Goal: Task Accomplishment & Management: Complete application form

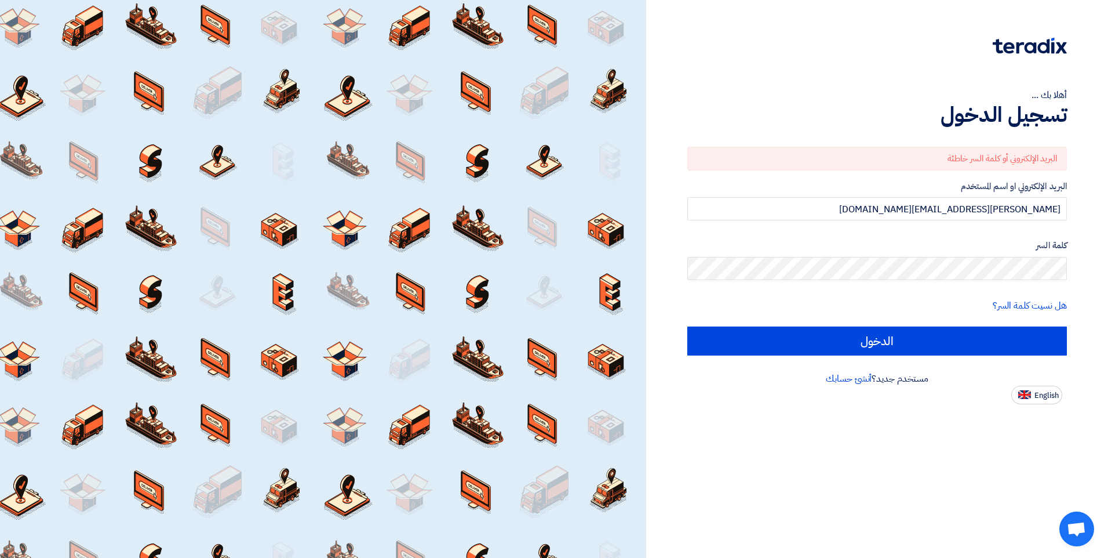
click at [688, 326] on input "الدخول" at bounding box center [878, 340] width 380 height 29
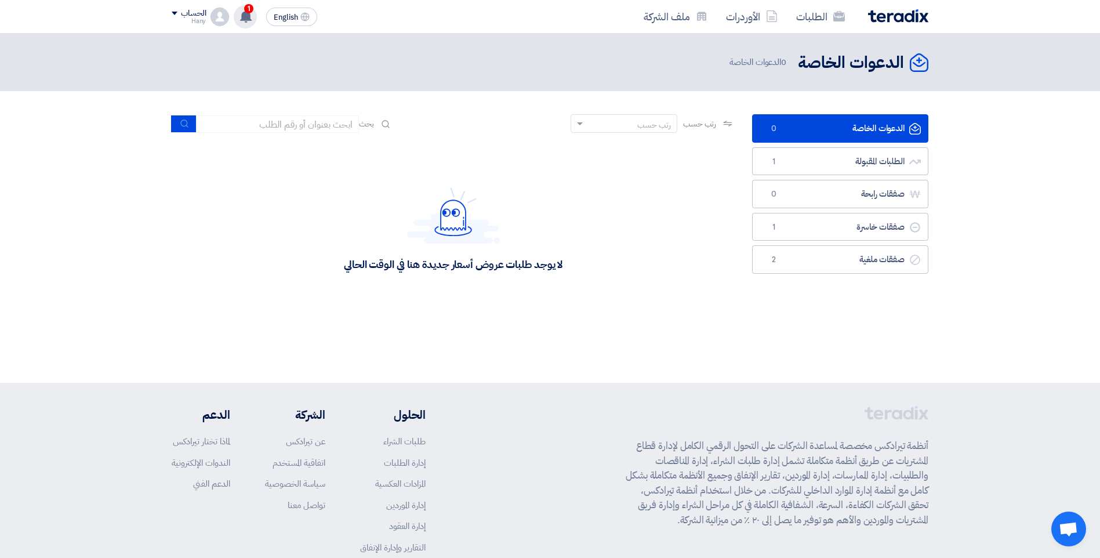
click at [239, 13] on div "1 تم نشر طلب عروض أسعار جديد - شاهد التفاصيل 21 hours ago تم نشر طلب عروض أسعار…" at bounding box center [245, 16] width 23 height 23
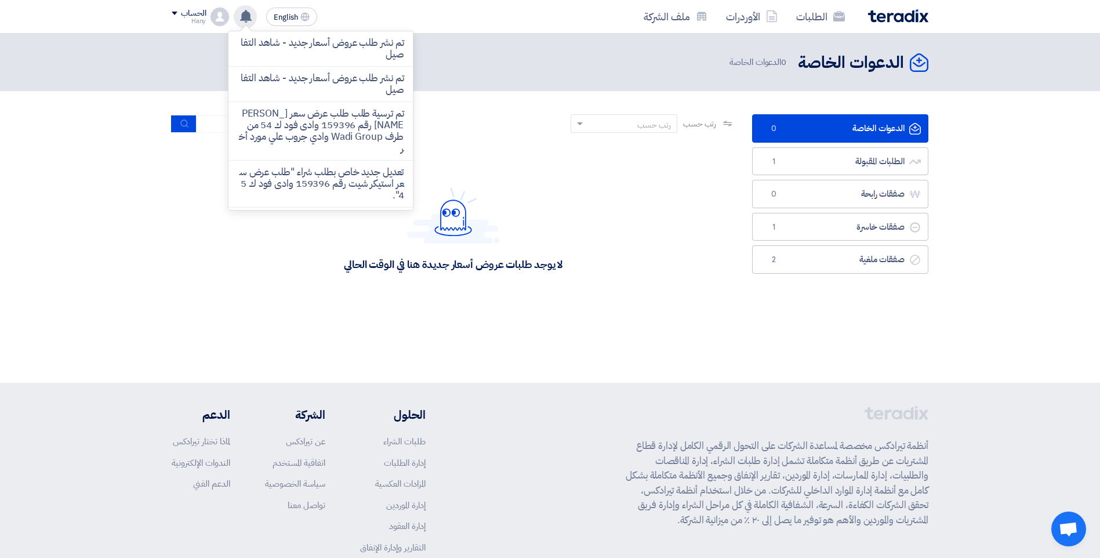
click at [239, 13] on div "تم نشر طلب عروض أسعار جديد - شاهد التفاصيل تم نشر طلب عروض أسعار جديد - شاهد ال…" at bounding box center [245, 16] width 23 height 23
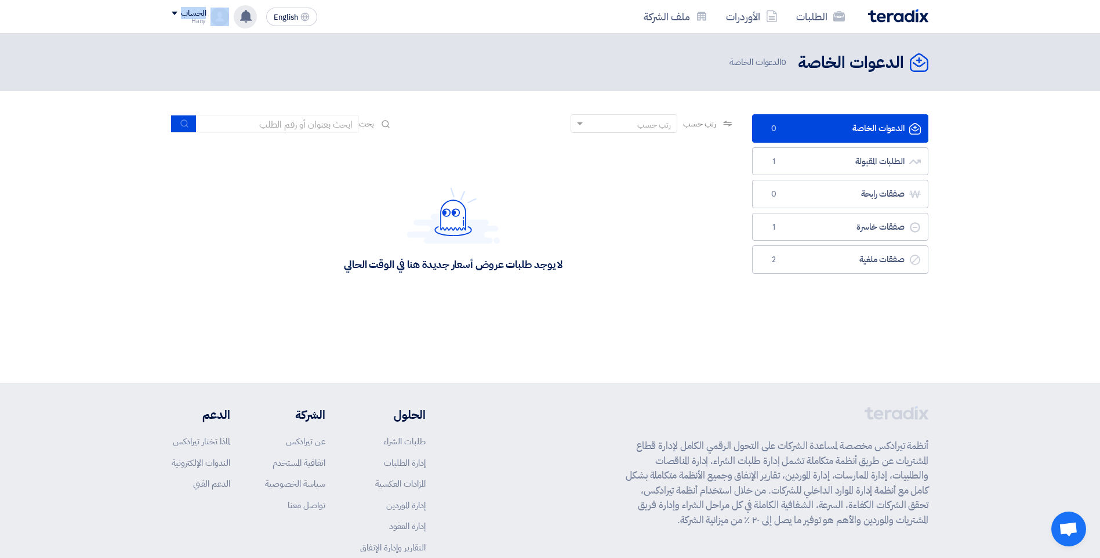
click at [239, 13] on div "تم نشر طلب عروض أسعار جديد - شاهد التفاصيل تم نشر طلب عروض أسعار جديد - شاهد ال…" at bounding box center [245, 16] width 23 height 23
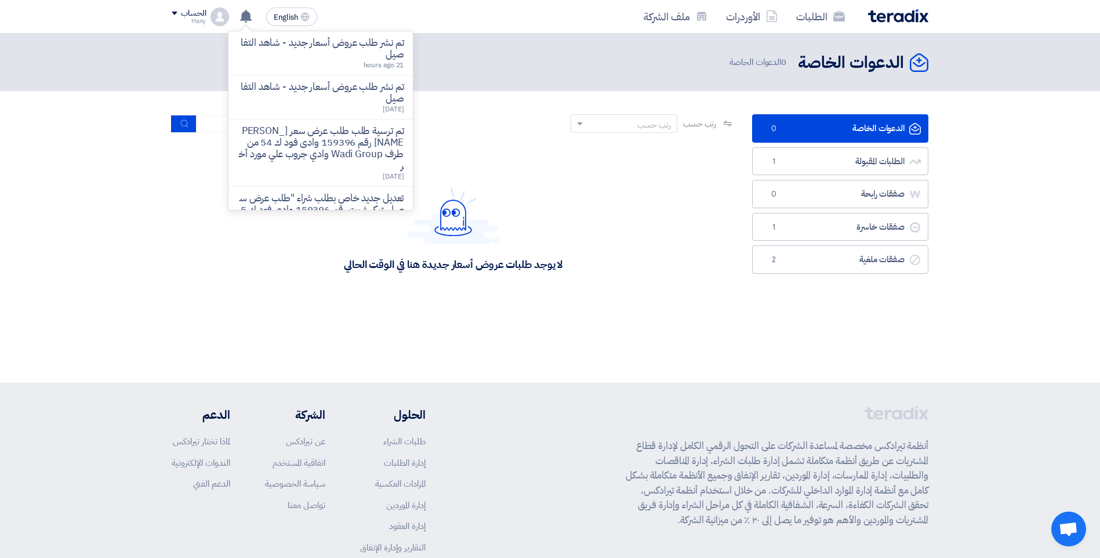
drag, startPoint x: 239, startPoint y: 13, endPoint x: 404, endPoint y: 12, distance: 164.7
click at [404, 12] on div "الطلبات الأوردرات ملف الشركة English EN تم نشر طلب عروض أسعار جديد - شاهد التفا…" at bounding box center [550, 16] width 774 height 33
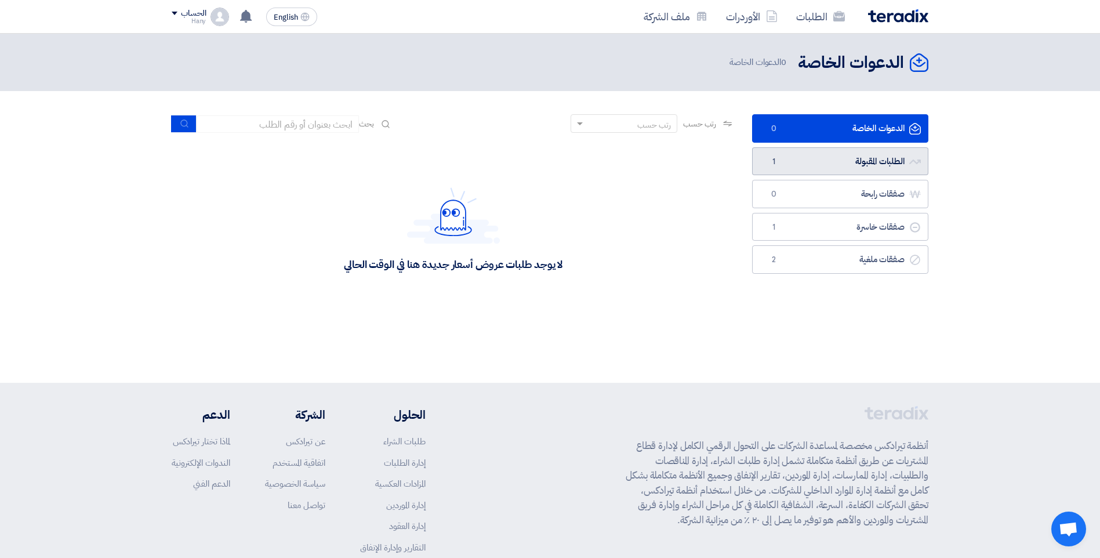
click at [818, 170] on link "الطلبات المقبولة الطلبات المقبولة 1" at bounding box center [840, 161] width 176 height 28
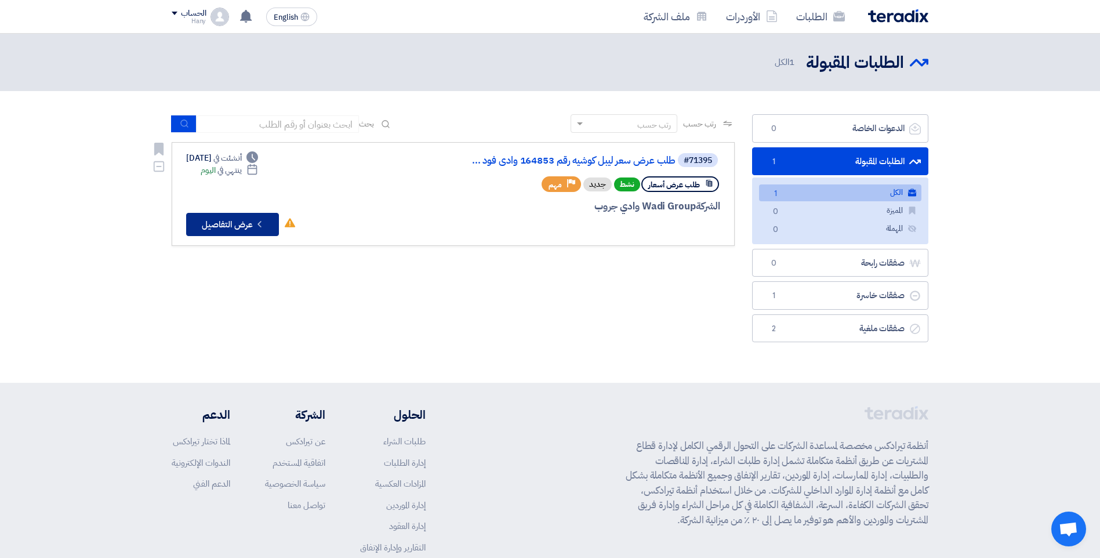
click at [234, 226] on button "Check details عرض التفاصيل" at bounding box center [232, 224] width 93 height 23
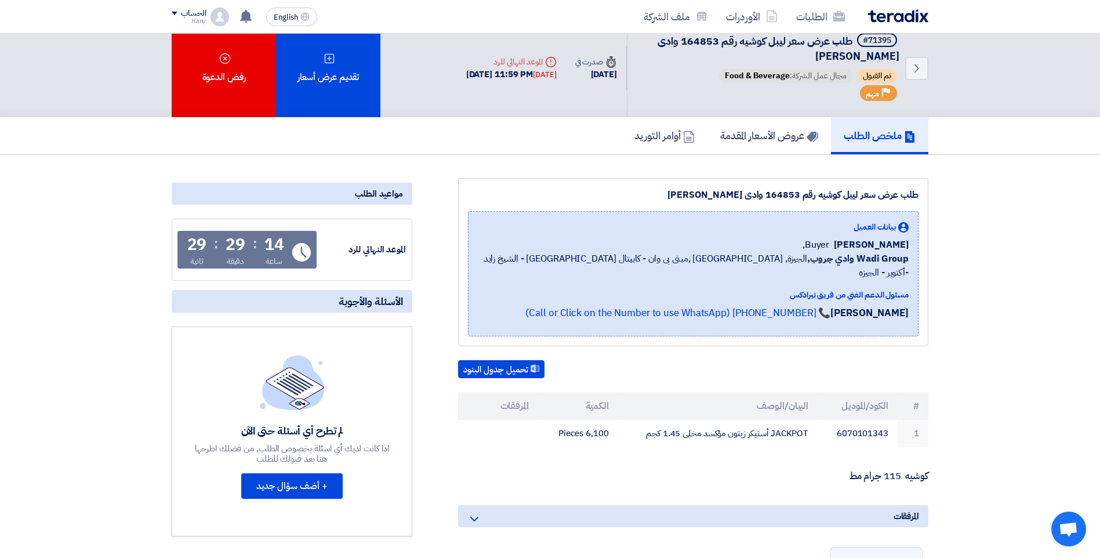
scroll to position [348, 0]
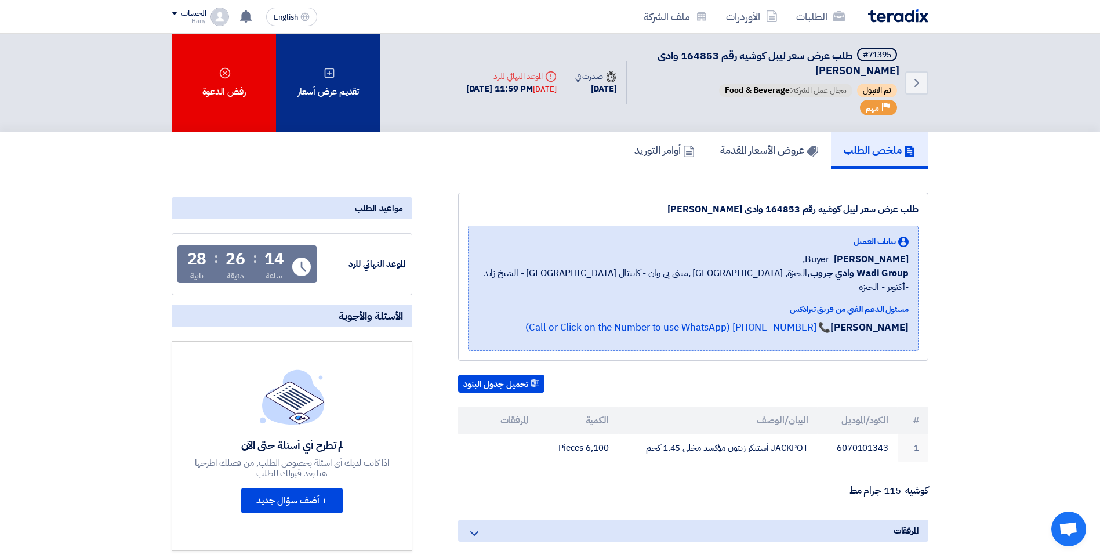
click at [361, 95] on div "تقديم عرض أسعار" at bounding box center [328, 83] width 104 height 98
click at [354, 89] on div "تقديم عرض أسعار" at bounding box center [328, 83] width 104 height 98
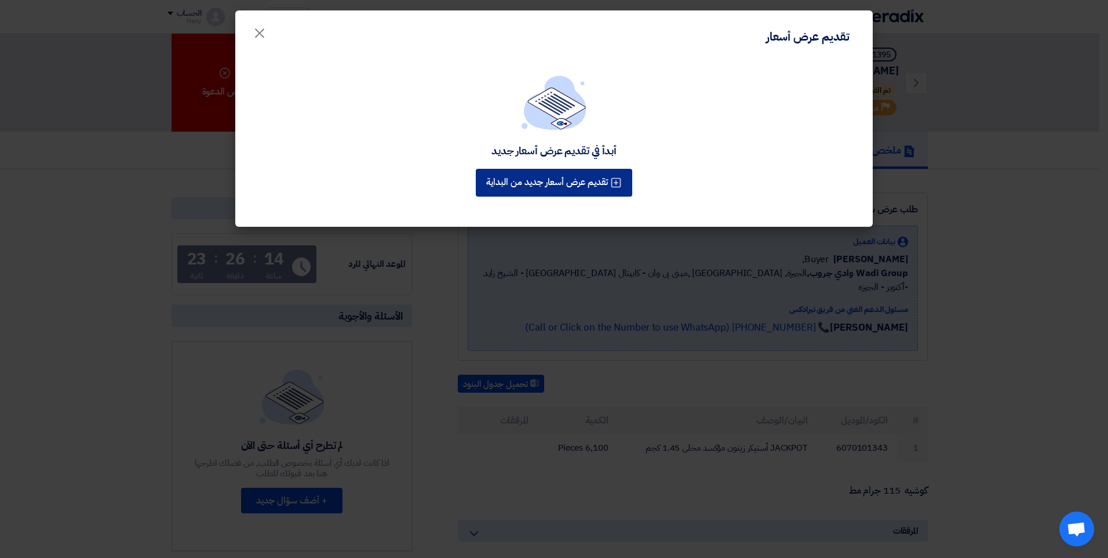
click at [553, 181] on button "تقديم عرض أسعار جديد من البداية" at bounding box center [554, 183] width 157 height 28
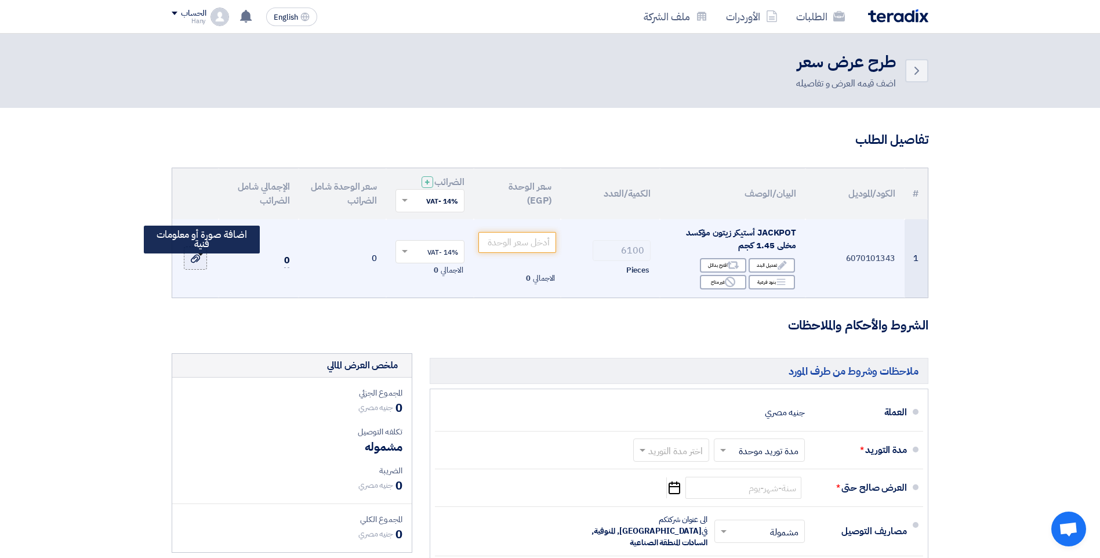
click at [192, 257] on icon at bounding box center [195, 258] width 9 height 9
click at [0, 0] on input "file" at bounding box center [0, 0] width 0 height 0
click at [527, 245] on input "number" at bounding box center [517, 242] width 78 height 21
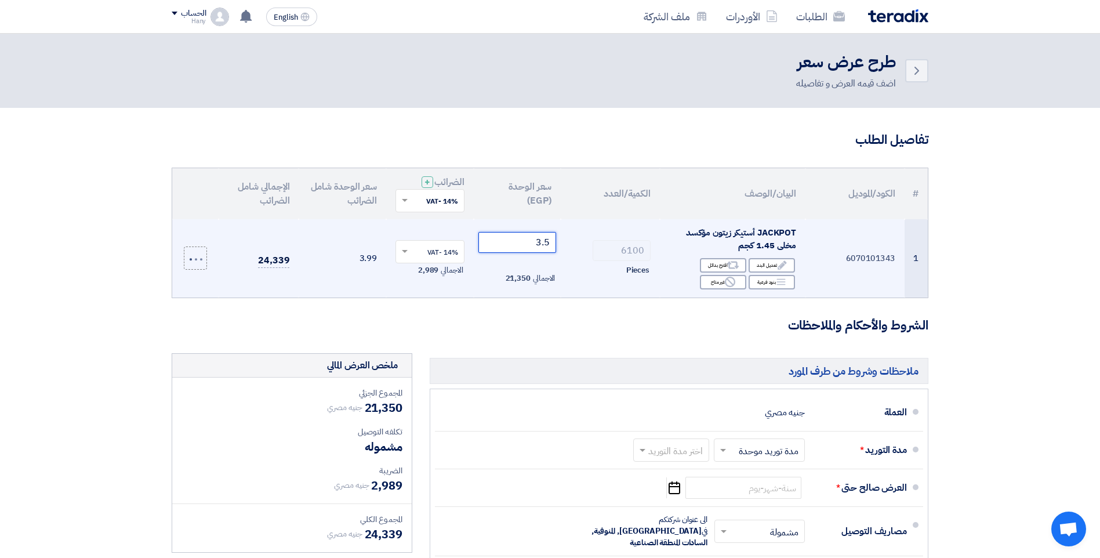
type input "3.5"
click at [193, 270] on span "RFQ_STEP1.ITEMS_DELETE_BTN" at bounding box center [193, 270] width 28 height 12
click at [191, 260] on icon at bounding box center [195, 258] width 9 height 9
click at [0, 0] on input "file" at bounding box center [0, 0] width 0 height 0
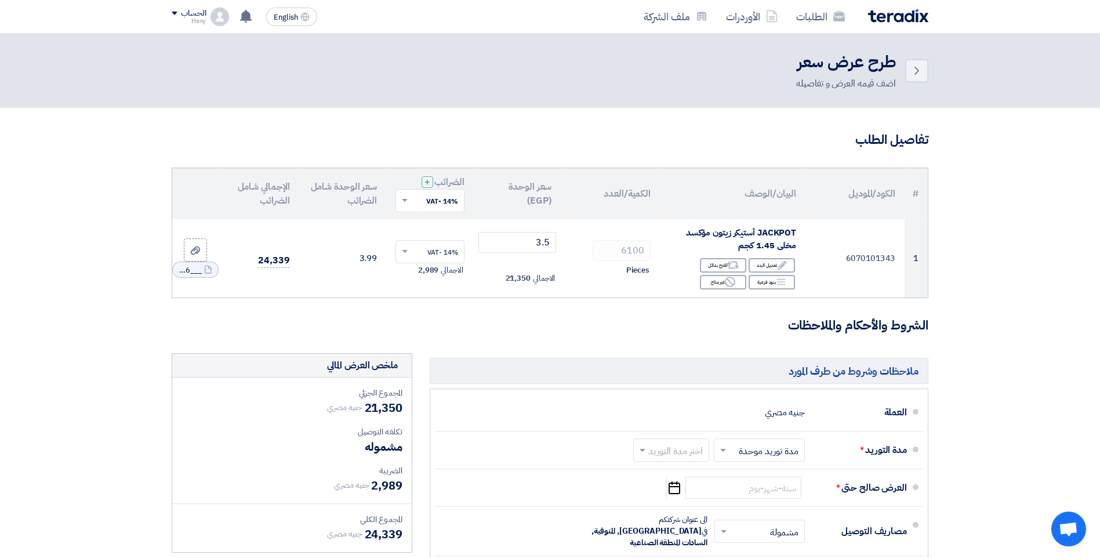
click at [58, 333] on section "تفاصيل الطلب # الكود/الموديل البيان/الوصف الكمية/العدد سعر الوحدة (EGP) الضرائب…" at bounding box center [550, 444] width 1100 height 672
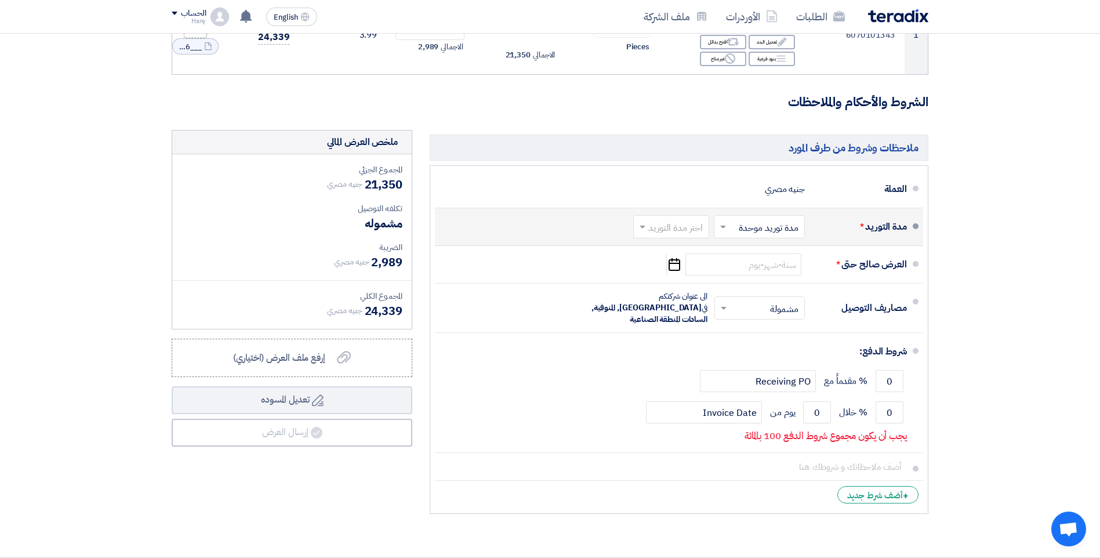
scroll to position [232, 0]
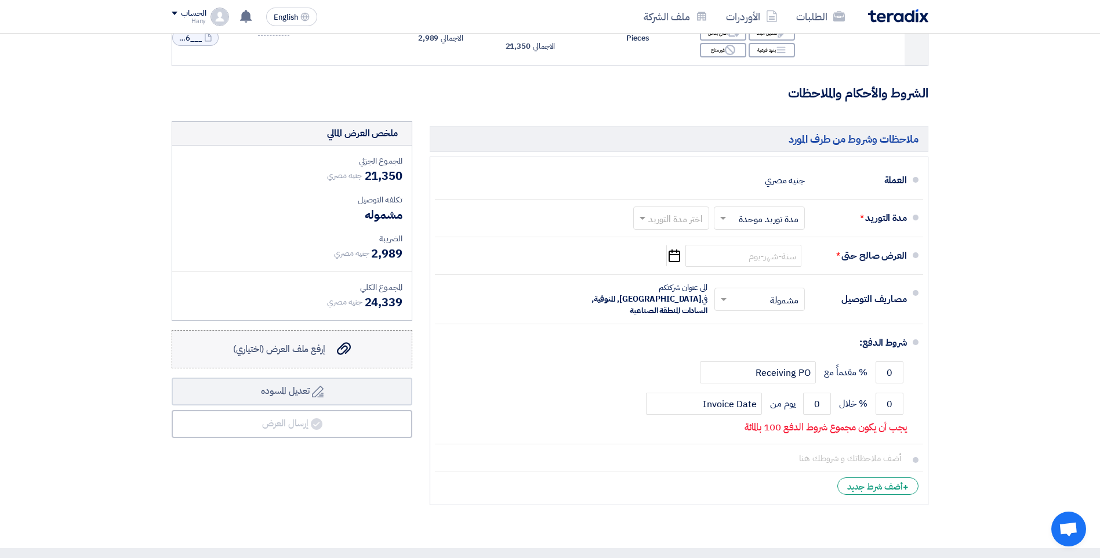
click at [304, 356] on label "إرفع ملف العرض (اختياري) إرفع ملف العرض (اختياري)" at bounding box center [292, 349] width 241 height 38
click at [0, 0] on input "إرفع ملف العرض (اختياري) إرفع ملف العرض (اختياري)" at bounding box center [0, 0] width 0 height 0
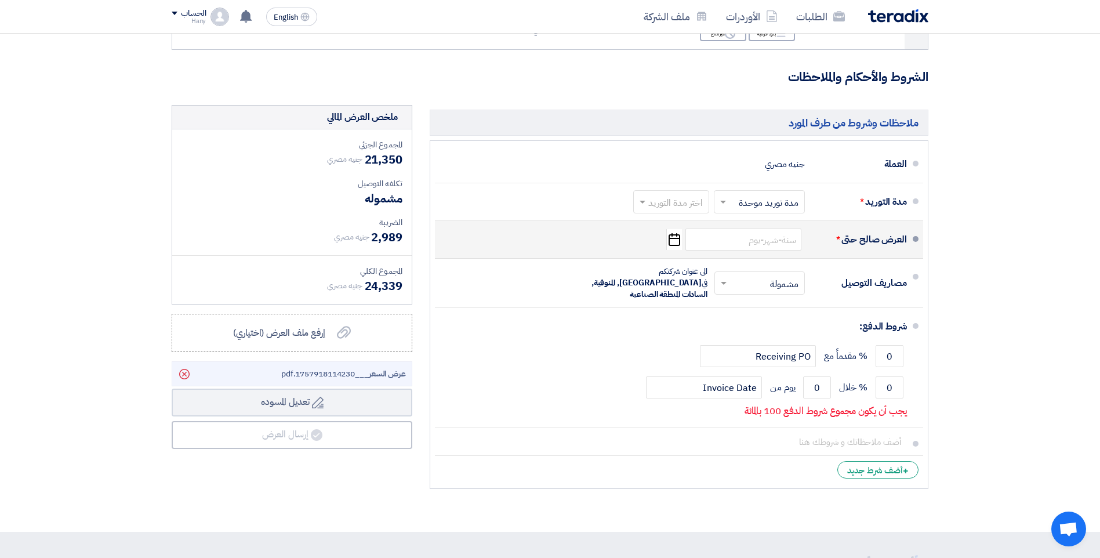
scroll to position [348, 0]
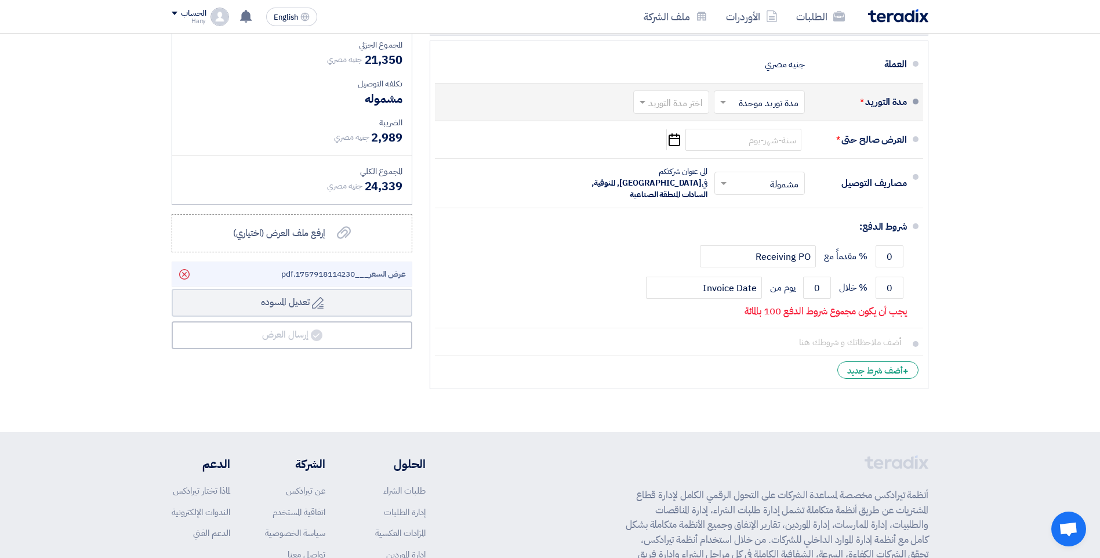
click at [682, 101] on input "text" at bounding box center [669, 103] width 70 height 17
click at [684, 101] on input "text" at bounding box center [669, 103] width 70 height 17
click at [776, 97] on input "text" at bounding box center [756, 103] width 85 height 17
click at [733, 103] on input "text" at bounding box center [756, 103] width 85 height 17
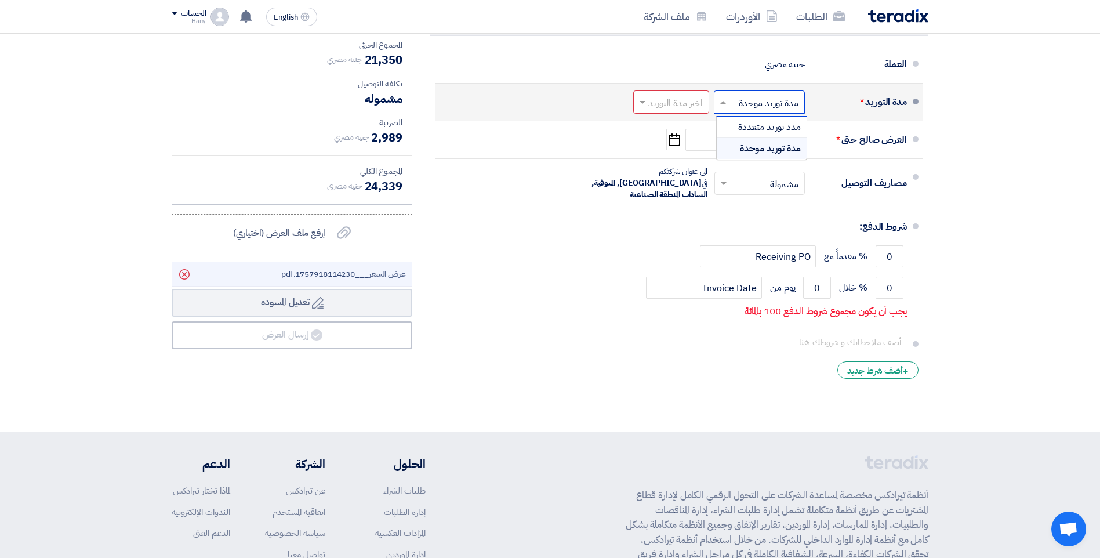
click at [578, 94] on div "مدة التوريد * اختر مدة التوريد × مدة توريد موحدة × مدد توريد متعددة مدة توريد م…" at bounding box center [675, 102] width 463 height 28
click at [699, 105] on input "text" at bounding box center [669, 103] width 70 height 17
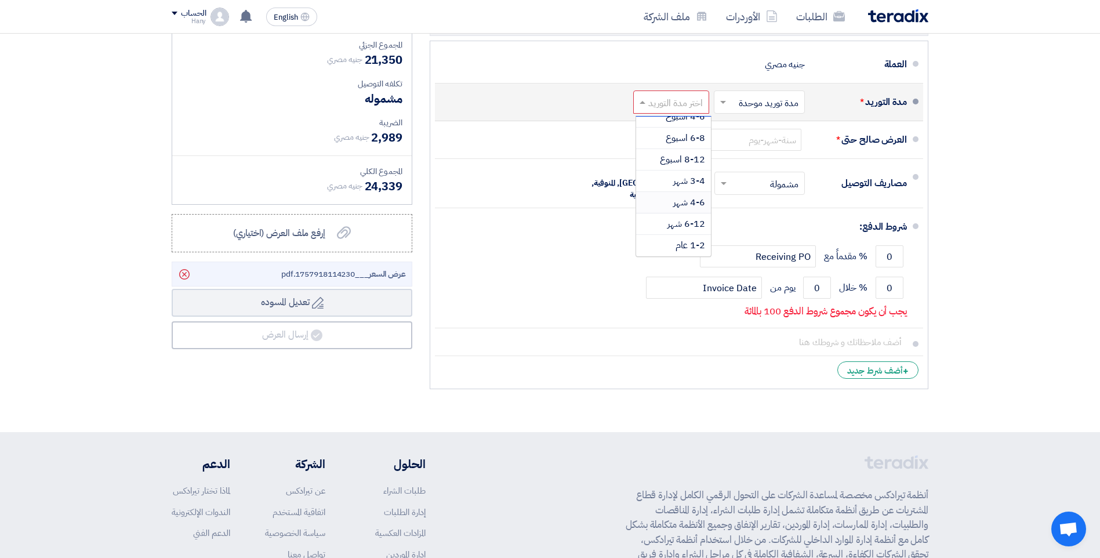
scroll to position [38, 0]
click at [682, 199] on span "6-8 اسبوع" at bounding box center [685, 196] width 39 height 14
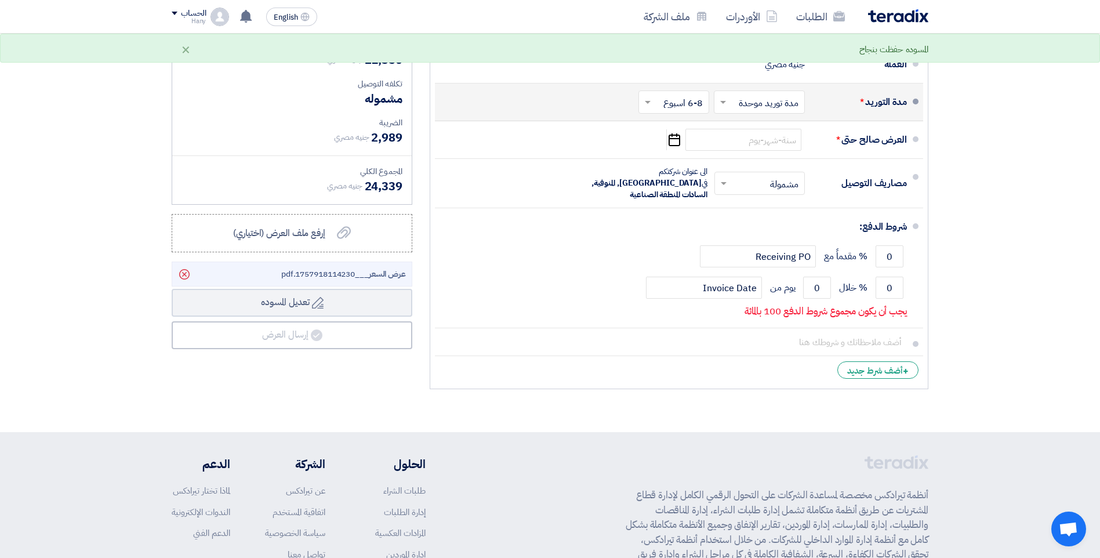
click at [777, 113] on div "اختر مدة التوريد × مدة توريد موحدة ×" at bounding box center [759, 101] width 91 height 23
click at [778, 105] on input "text" at bounding box center [756, 103] width 85 height 17
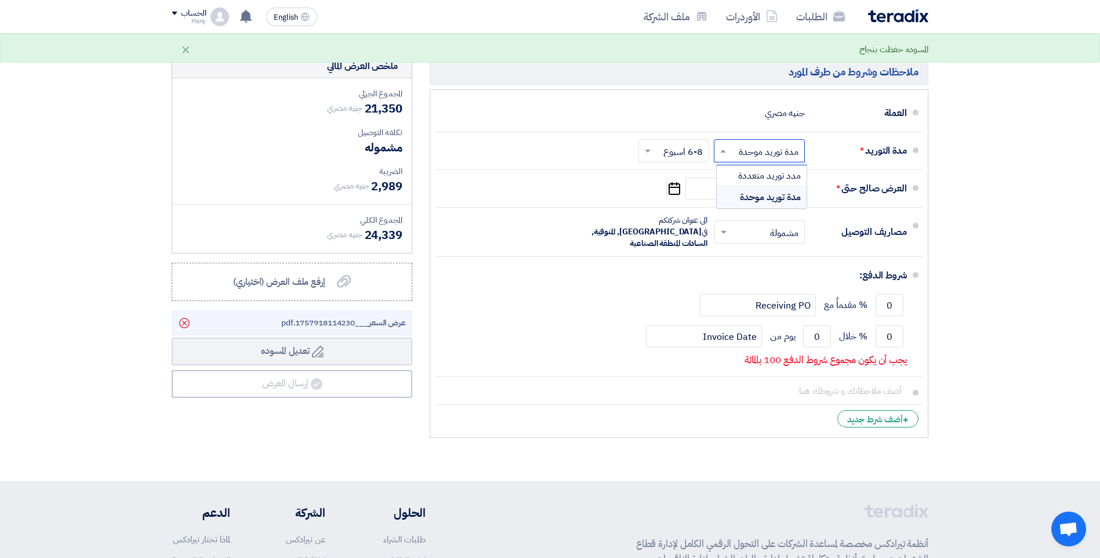
scroll to position [232, 0]
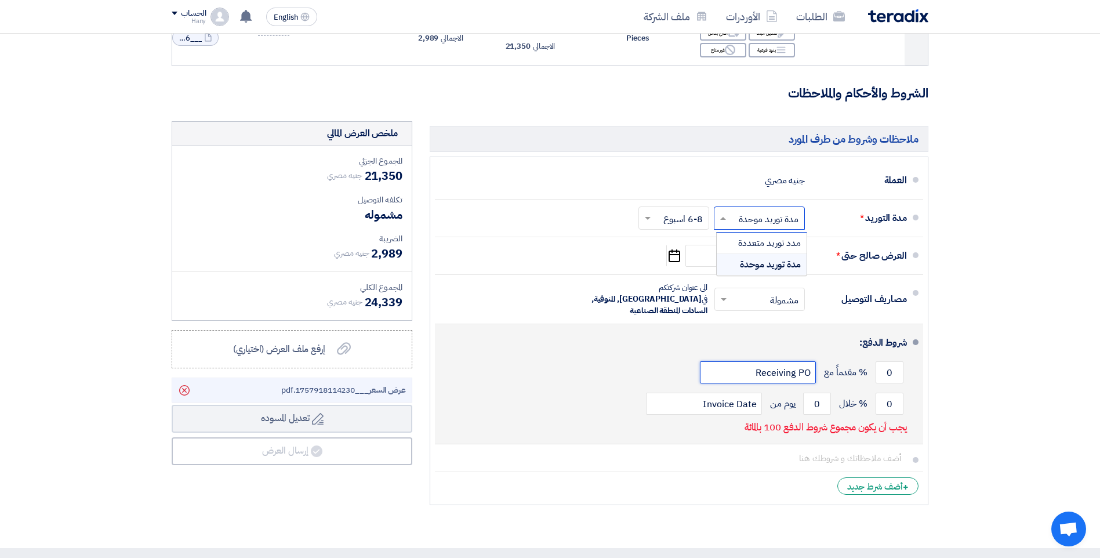
click at [795, 363] on input "Receiving PO" at bounding box center [758, 372] width 116 height 22
click at [889, 361] on input "0" at bounding box center [889, 372] width 28 height 22
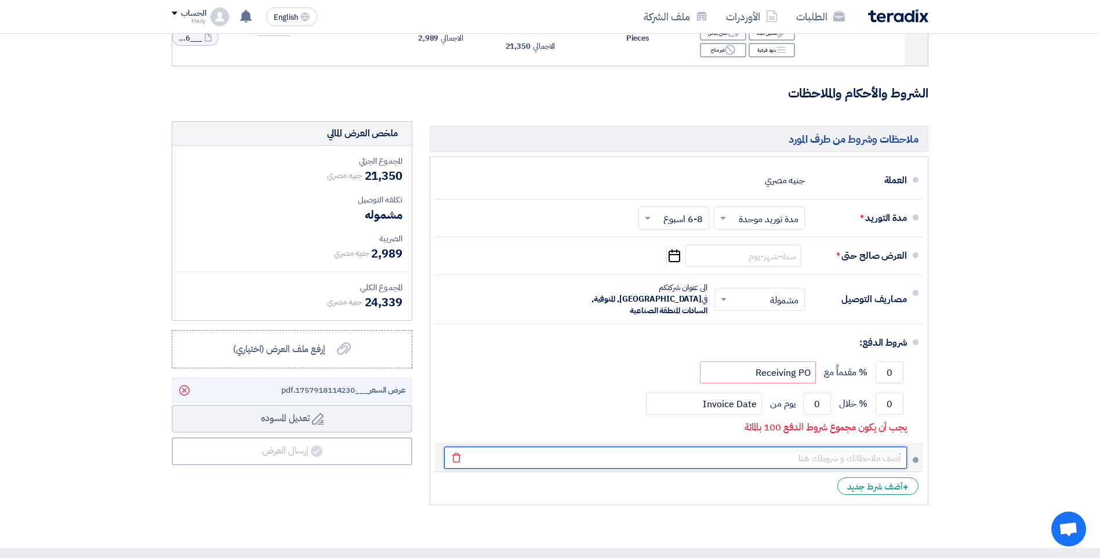
click at [868, 446] on input "text" at bounding box center [675, 457] width 463 height 22
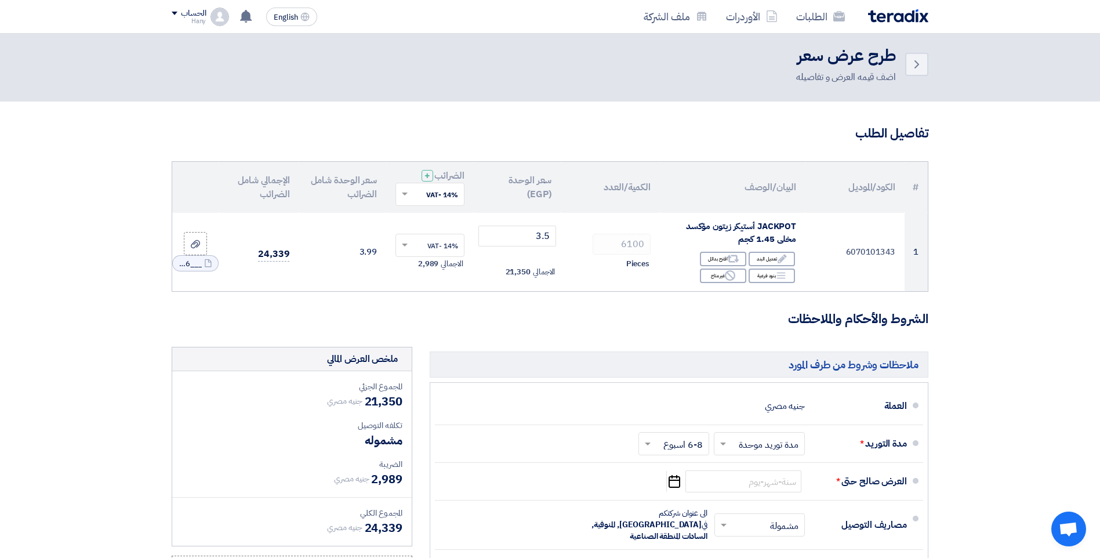
scroll to position [0, 0]
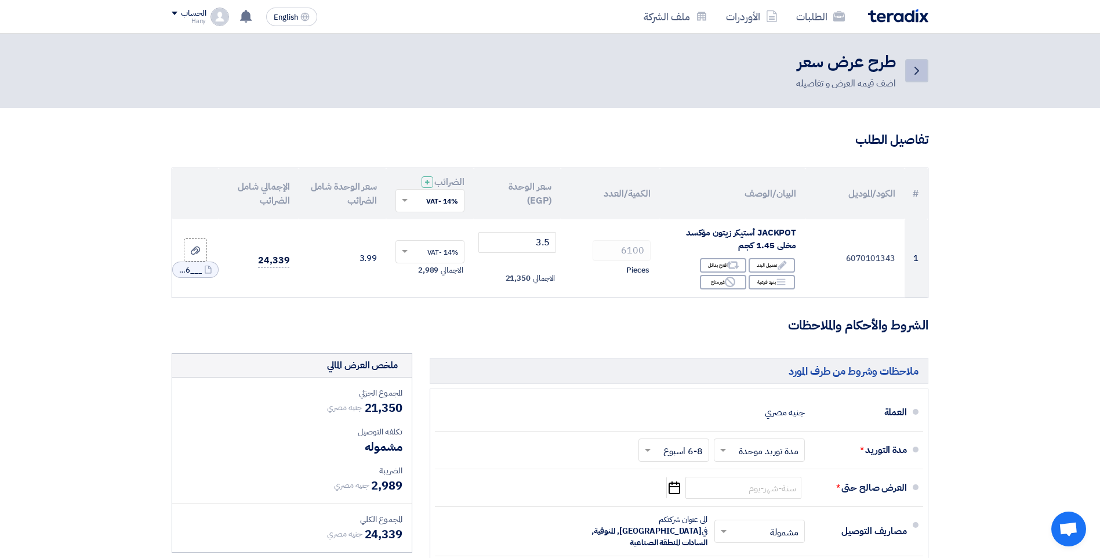
click at [910, 73] on icon "Back" at bounding box center [917, 71] width 14 height 14
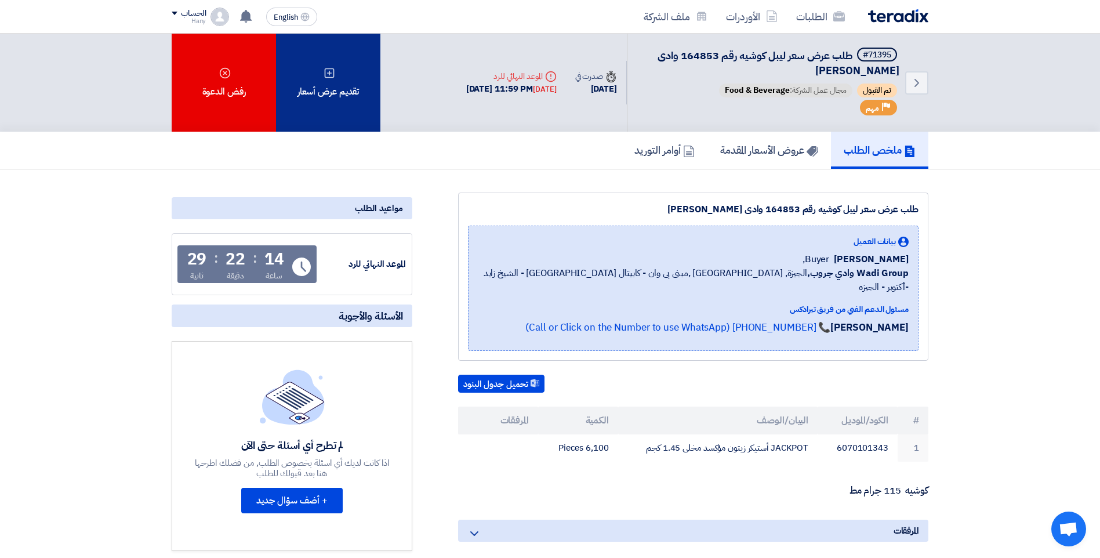
click at [330, 88] on div "تقديم عرض أسعار" at bounding box center [328, 83] width 104 height 98
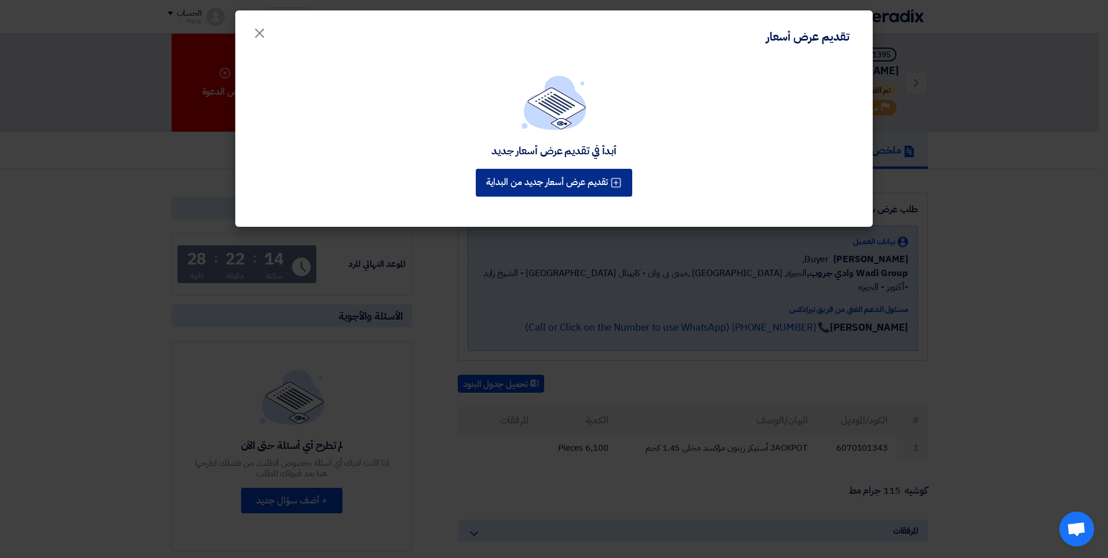
click at [568, 185] on button "تقديم عرض أسعار جديد من البداية" at bounding box center [554, 183] width 157 height 28
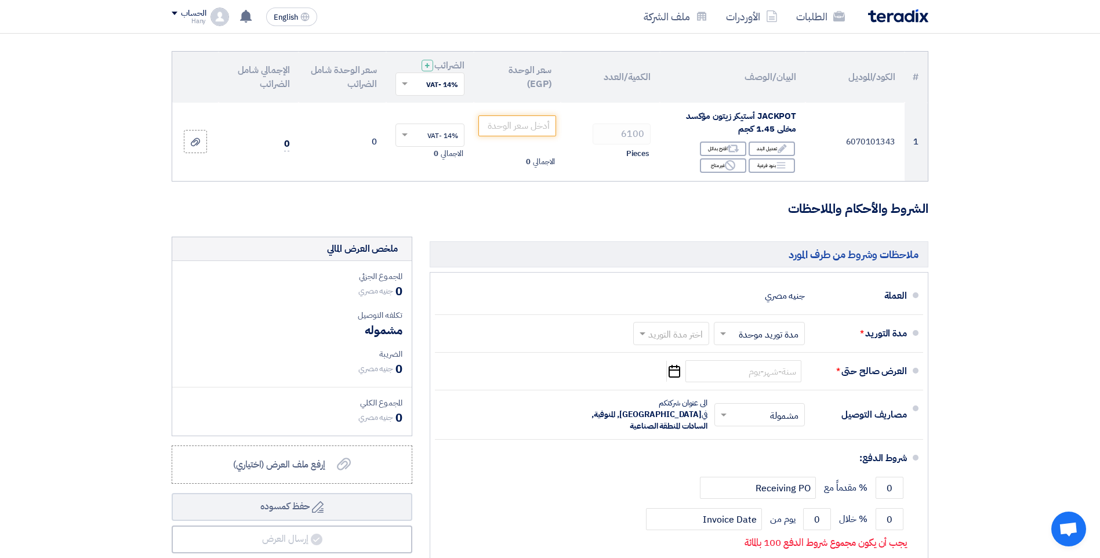
scroll to position [116, 0]
